Goal: Find specific page/section: Find specific page/section

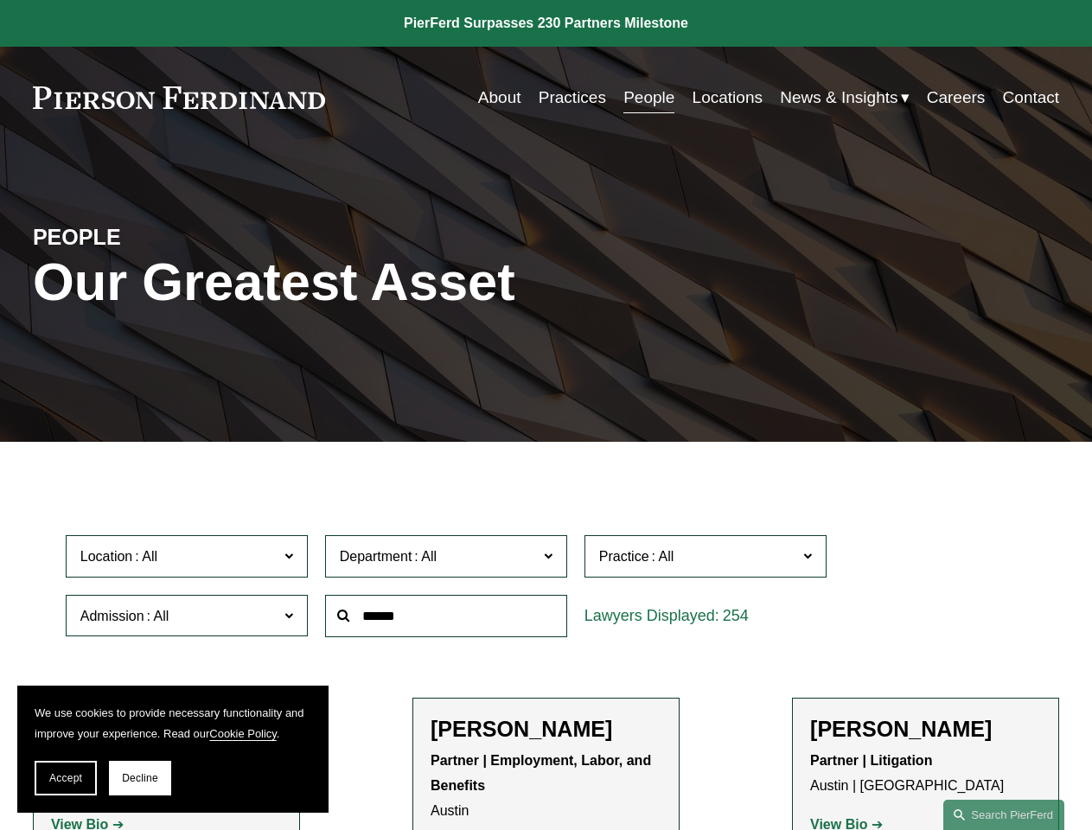
click at [66, 778] on span "Accept" at bounding box center [65, 778] width 33 height 12
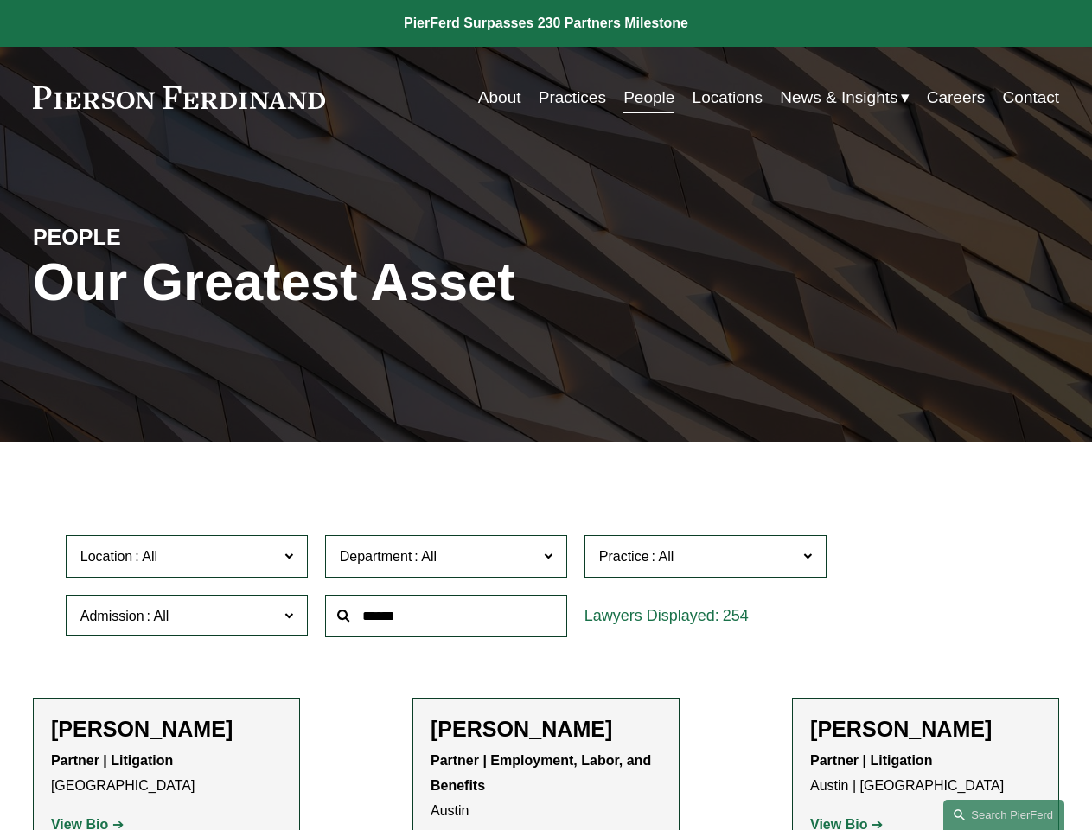
click at [140, 778] on p "Partner | Litigation [GEOGRAPHIC_DATA]" at bounding box center [166, 774] width 231 height 50
click at [546, 646] on div at bounding box center [446, 616] width 259 height 60
click at [546, 590] on div at bounding box center [446, 616] width 259 height 60
click at [188, 560] on span "Location" at bounding box center [179, 556] width 198 height 23
click at [447, 560] on span "Department" at bounding box center [439, 556] width 198 height 23
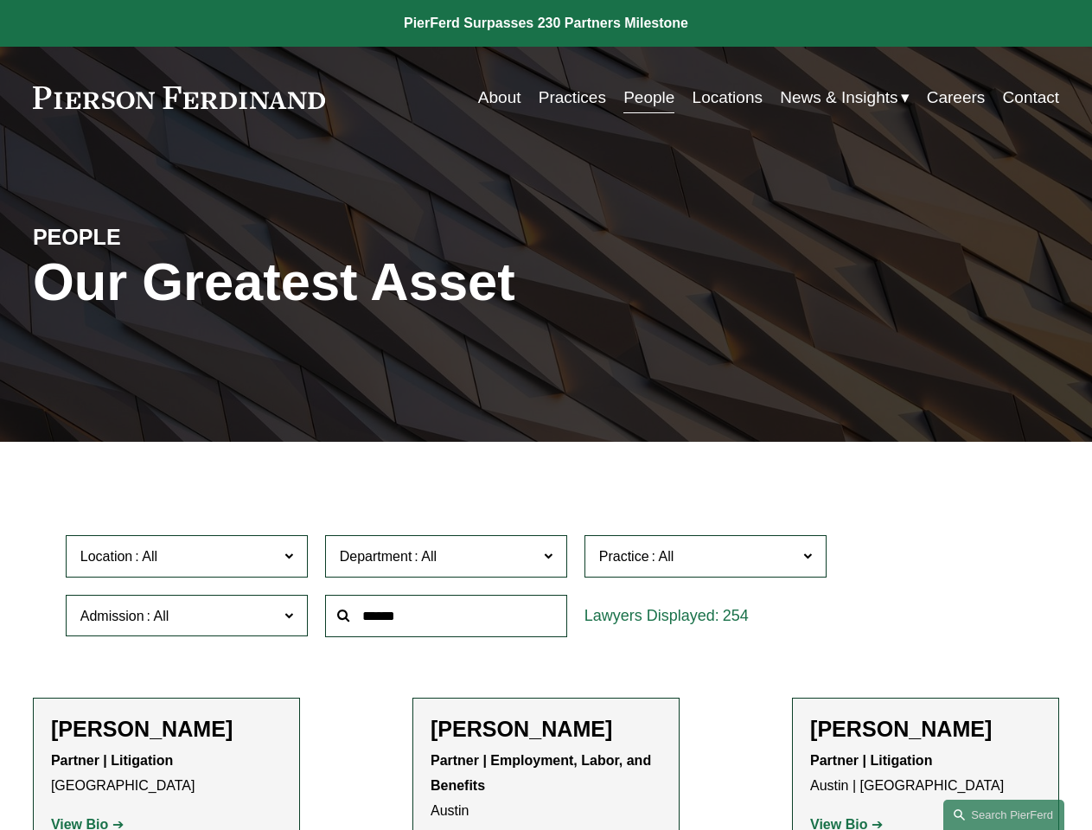
click at [707, 560] on span "Practice" at bounding box center [698, 556] width 198 height 23
click at [0, 0] on link "All" at bounding box center [0, 0] width 0 height 0
click at [447, 620] on input "text" at bounding box center [446, 616] width 242 height 42
